Goal: Information Seeking & Learning: Learn about a topic

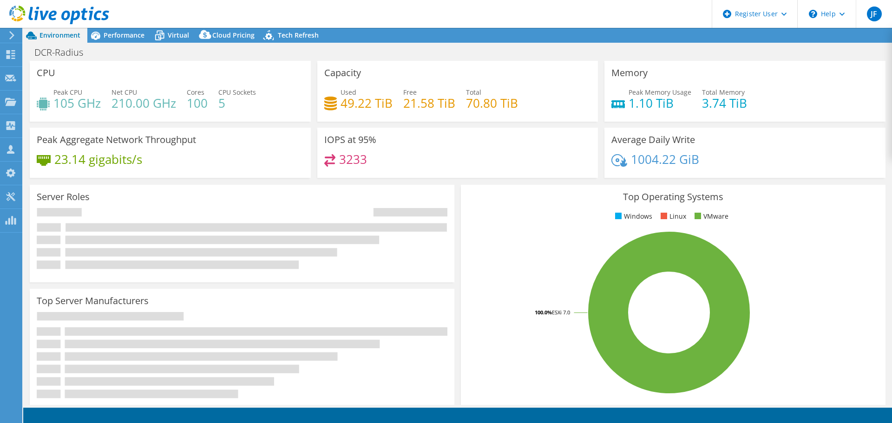
select select "USWest"
select select "USD"
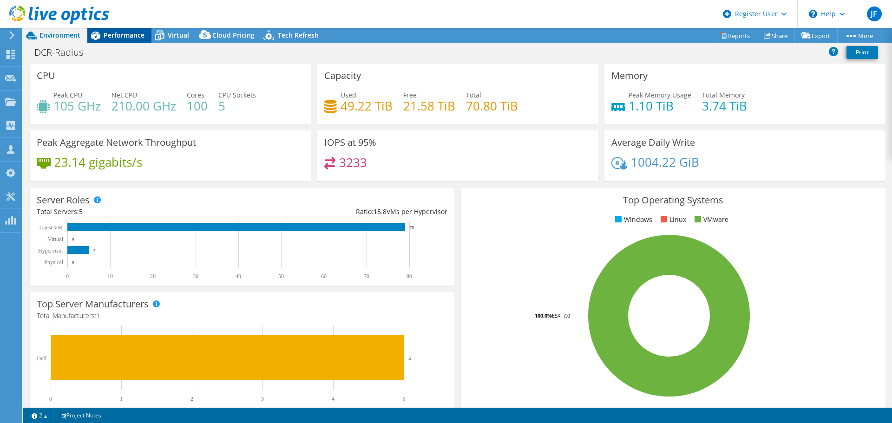
click at [143, 34] on span "Performance" at bounding box center [124, 35] width 41 height 9
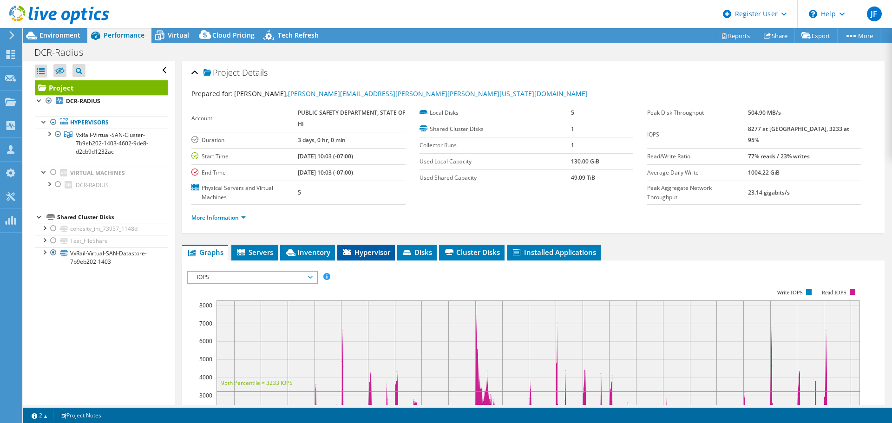
click at [360, 254] on span "Hypervisor" at bounding box center [366, 252] width 48 height 9
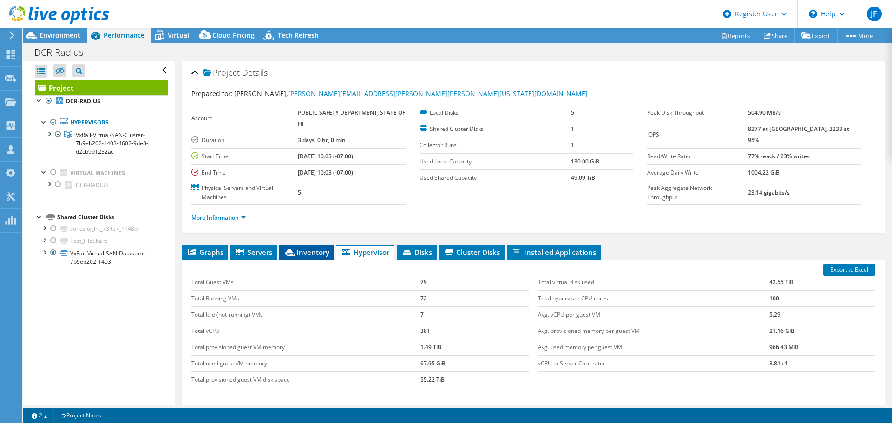
click at [317, 254] on span "Inventory" at bounding box center [307, 252] width 46 height 9
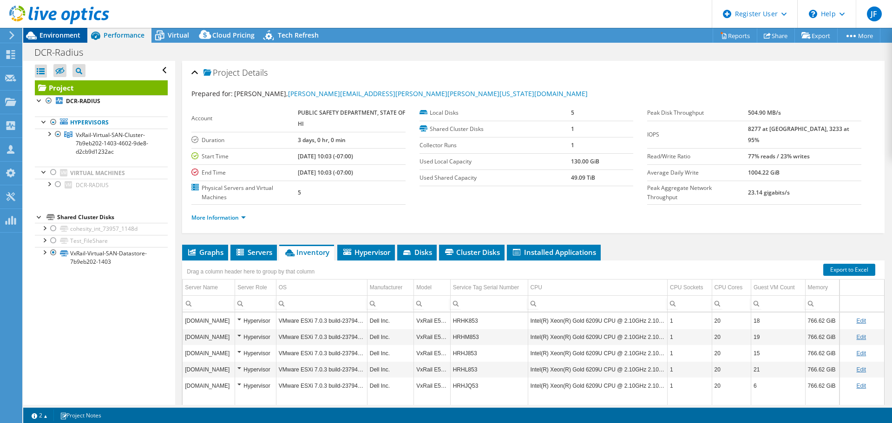
click at [45, 35] on span "Environment" at bounding box center [60, 35] width 41 height 9
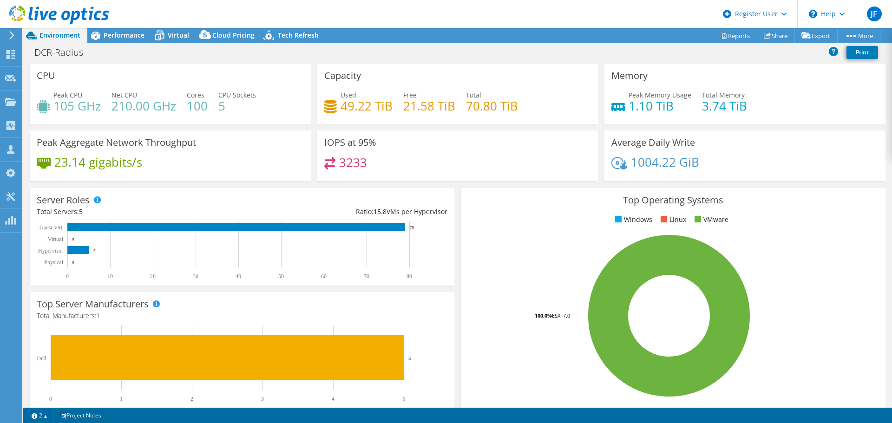
click at [98, 28] on div at bounding box center [54, 15] width 109 height 31
click at [103, 34] on icon at bounding box center [95, 35] width 16 height 16
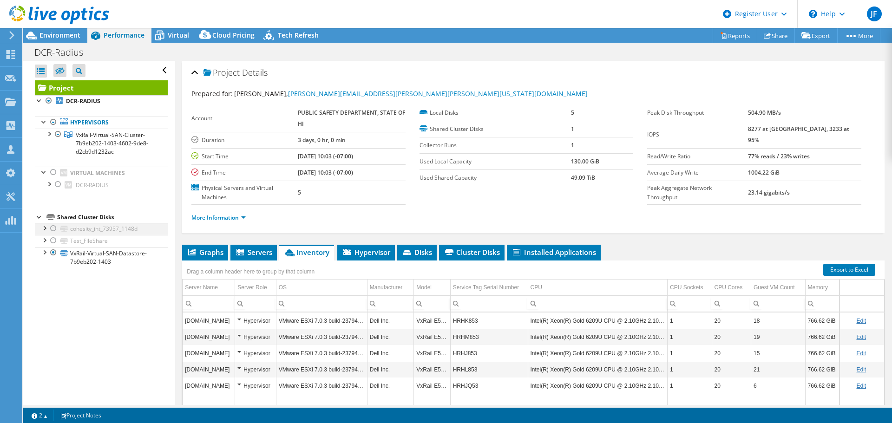
click at [52, 228] on div at bounding box center [53, 228] width 9 height 11
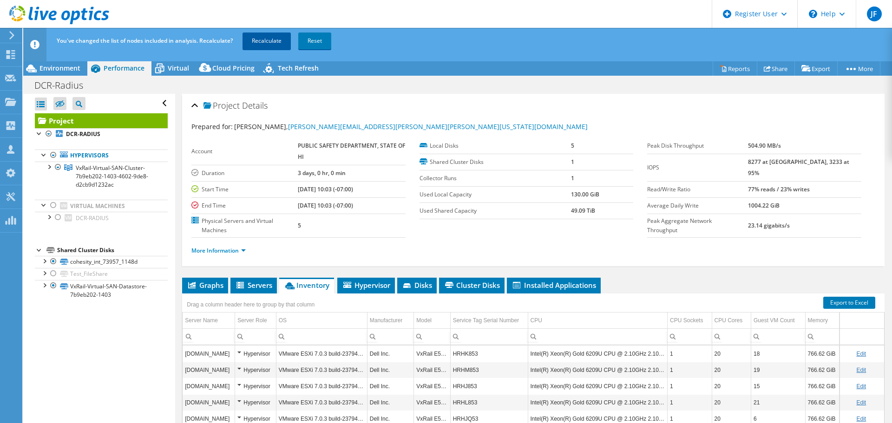
click at [262, 43] on link "Recalculate" at bounding box center [267, 41] width 48 height 17
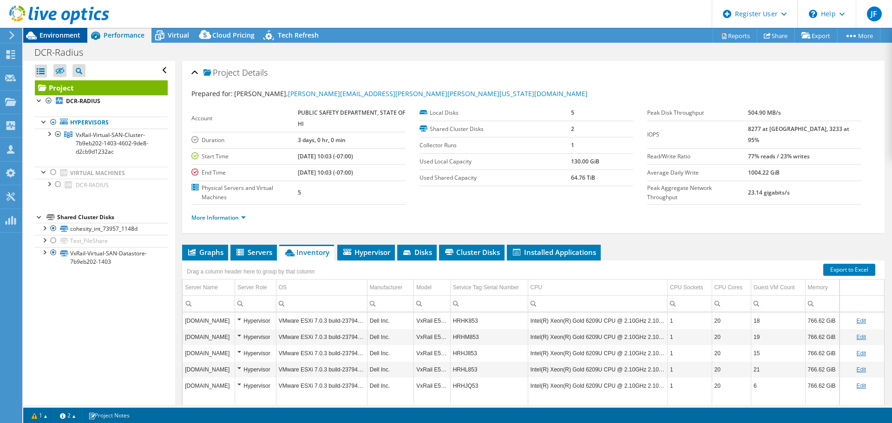
click at [67, 41] on div "Environment" at bounding box center [55, 35] width 64 height 15
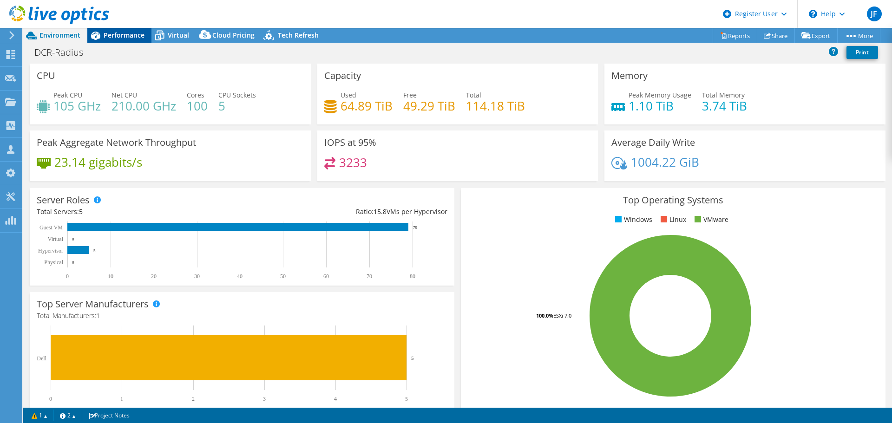
click at [121, 33] on span "Performance" at bounding box center [124, 35] width 41 height 9
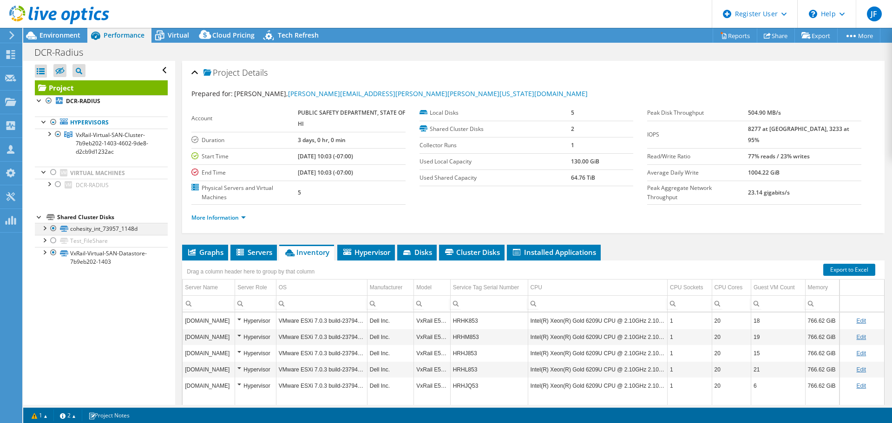
click at [53, 229] on div at bounding box center [53, 228] width 9 height 11
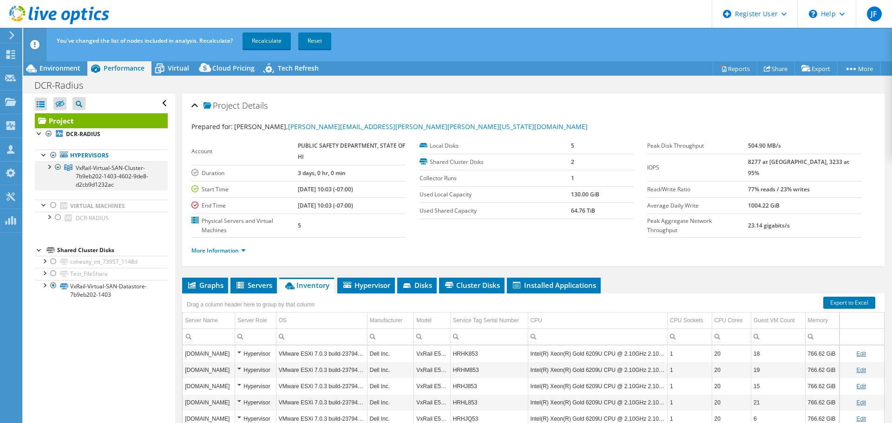
click at [48, 170] on div at bounding box center [48, 166] width 9 height 9
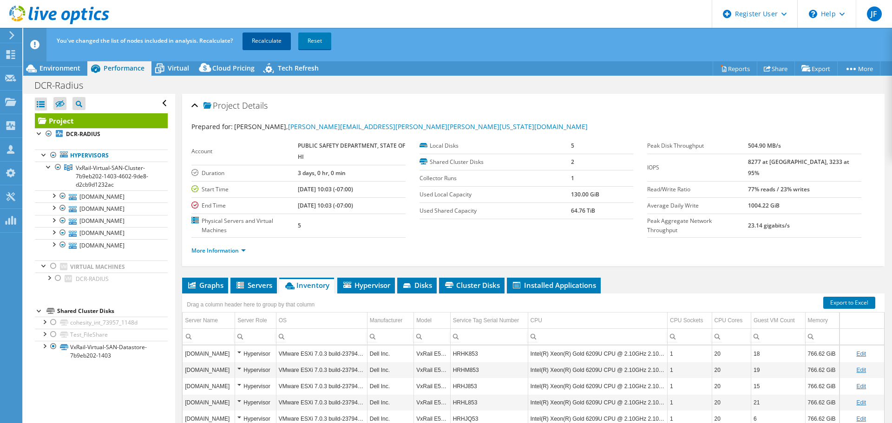
click at [265, 37] on link "Recalculate" at bounding box center [267, 41] width 48 height 17
click at [388, 285] on span "Hypervisor" at bounding box center [366, 285] width 48 height 9
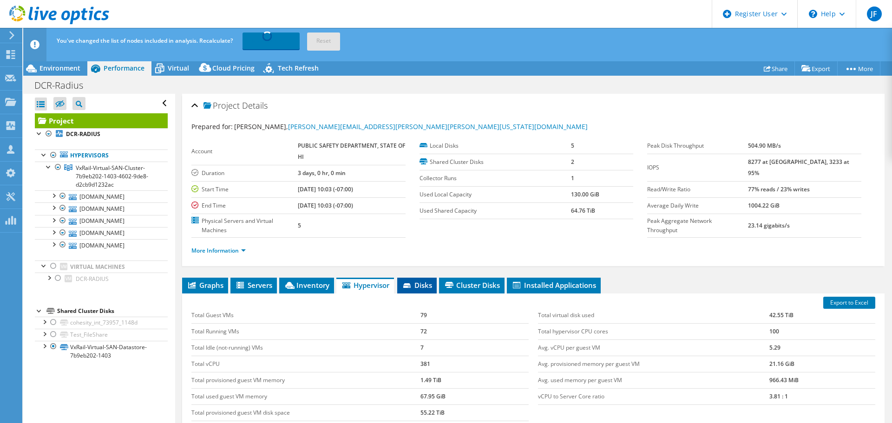
click at [425, 284] on span "Disks" at bounding box center [417, 285] width 30 height 9
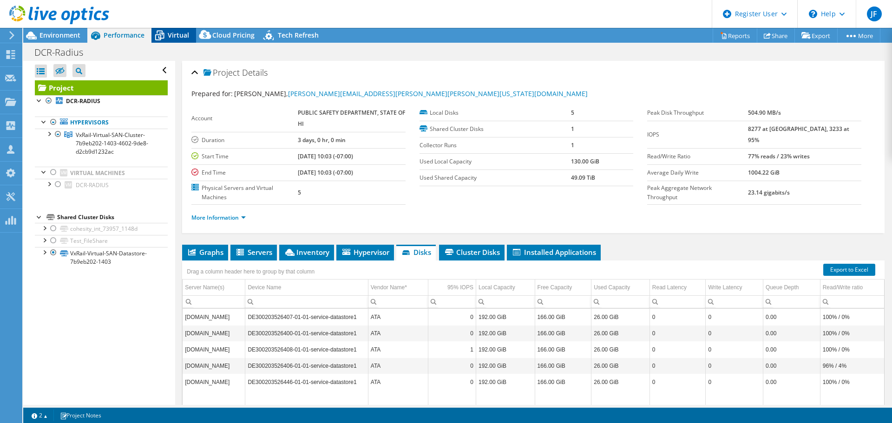
click at [164, 33] on icon at bounding box center [160, 35] width 16 height 16
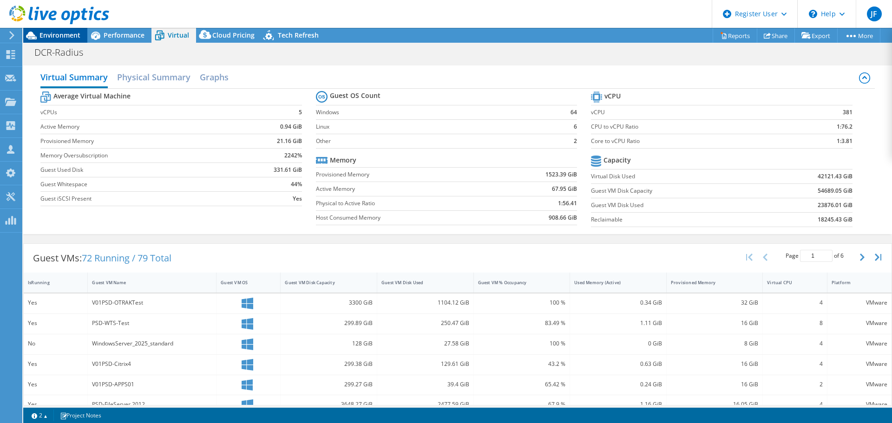
click at [70, 37] on span "Environment" at bounding box center [60, 35] width 41 height 9
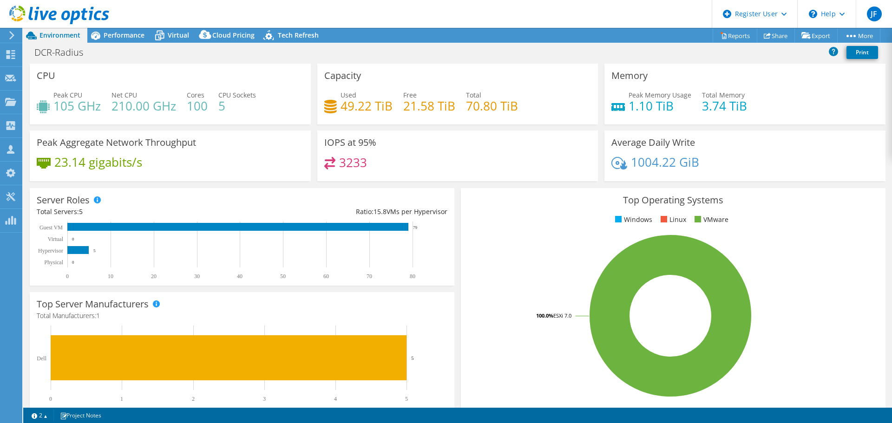
click at [205, 106] on h4 "100" at bounding box center [197, 106] width 21 height 10
click at [183, 34] on span "Virtual" at bounding box center [178, 35] width 21 height 9
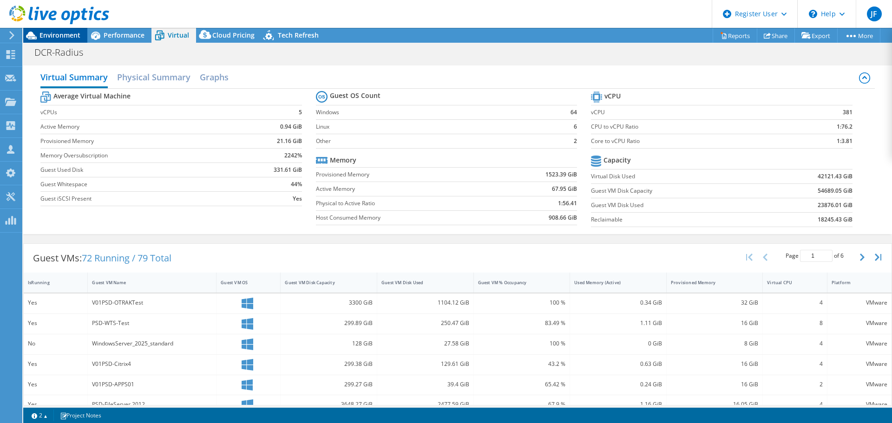
click at [60, 34] on span "Environment" at bounding box center [60, 35] width 41 height 9
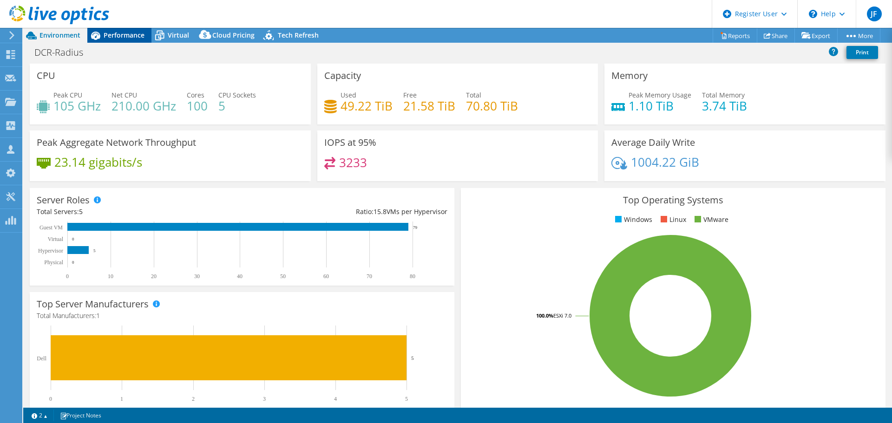
click at [142, 40] on div "Performance" at bounding box center [119, 35] width 64 height 15
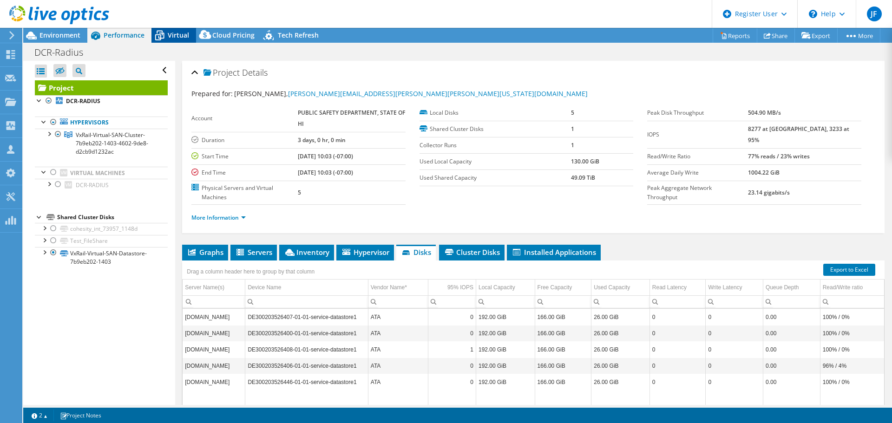
click at [161, 36] on icon at bounding box center [160, 35] width 16 height 16
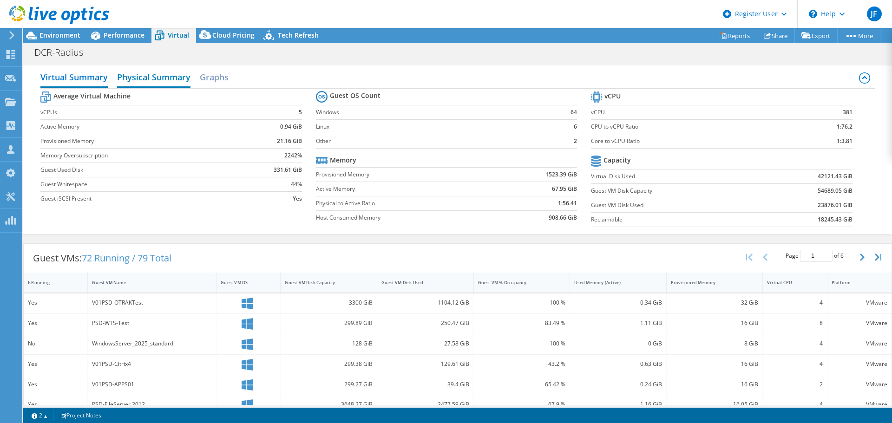
click at [140, 82] on h2 "Physical Summary" at bounding box center [153, 78] width 73 height 20
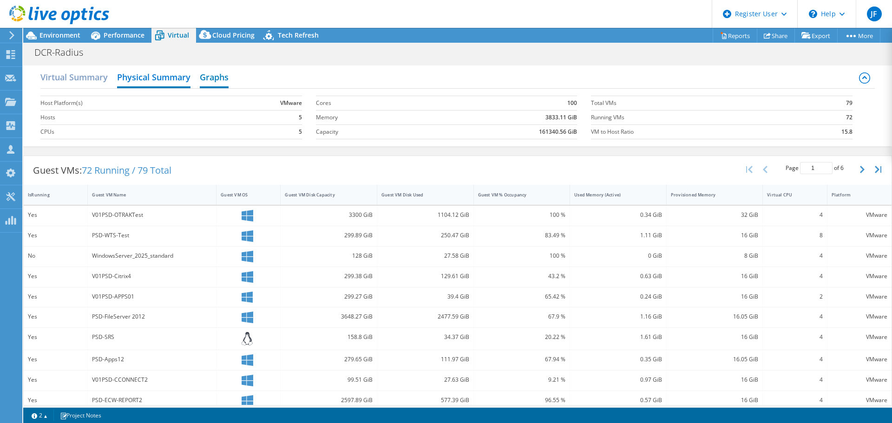
click at [225, 76] on h2 "Graphs" at bounding box center [214, 78] width 29 height 20
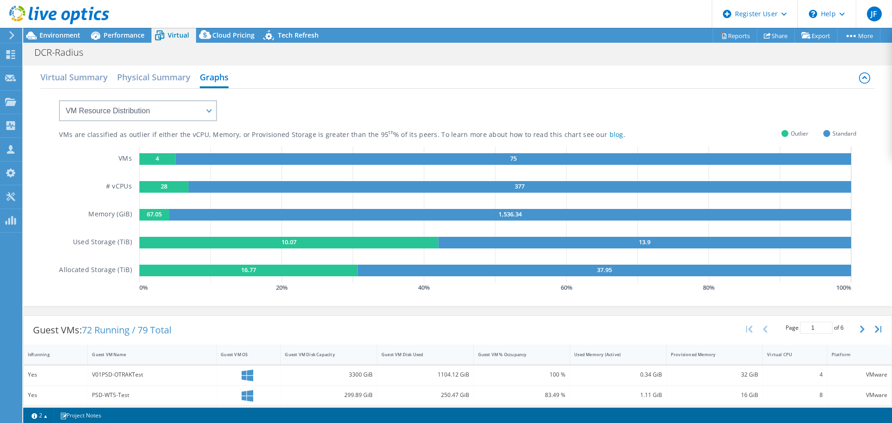
click at [171, 188] on rect at bounding box center [163, 187] width 49 height 12
click at [182, 117] on select "VM Resource Distribution Provisioning Contrast Over Provisioning" at bounding box center [138, 110] width 158 height 21
click at [59, 100] on select "VM Resource Distribution Provisioning Contrast Over Provisioning" at bounding box center [138, 110] width 158 height 21
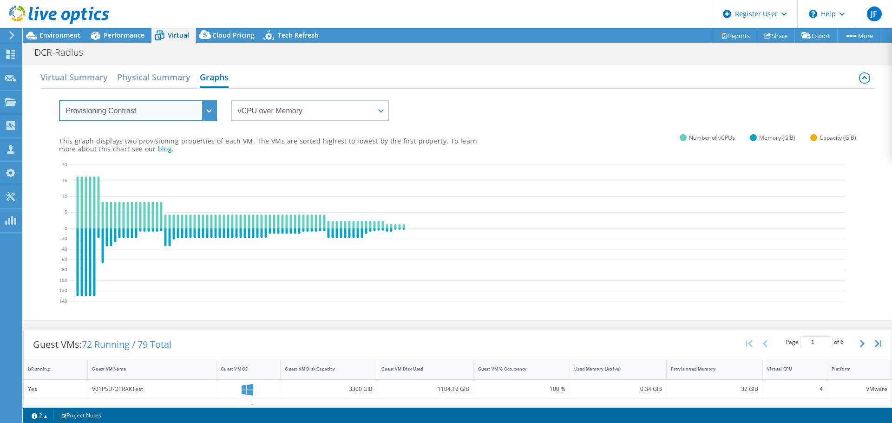
click at [183, 113] on select "VM Resource Distribution Provisioning Contrast Over Provisioning" at bounding box center [138, 110] width 158 height 21
select select "Over Provisioning"
click at [59, 100] on select "VM Resource Distribution Provisioning Contrast Over Provisioning" at bounding box center [138, 110] width 158 height 21
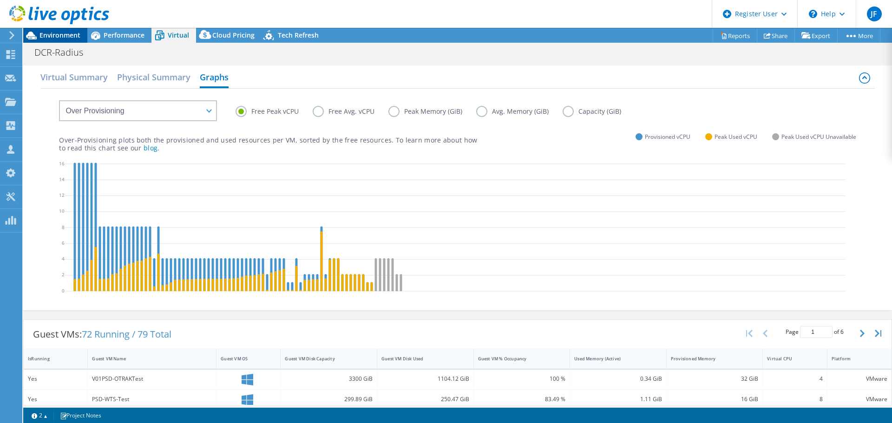
click at [55, 35] on span "Environment" at bounding box center [60, 35] width 41 height 9
